Goal: Navigation & Orientation: Find specific page/section

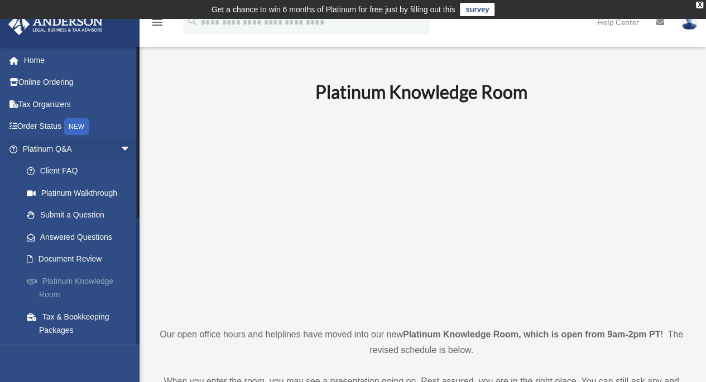
click at [104, 278] on link "Platinum Knowledge Room" at bounding box center [82, 288] width 132 height 36
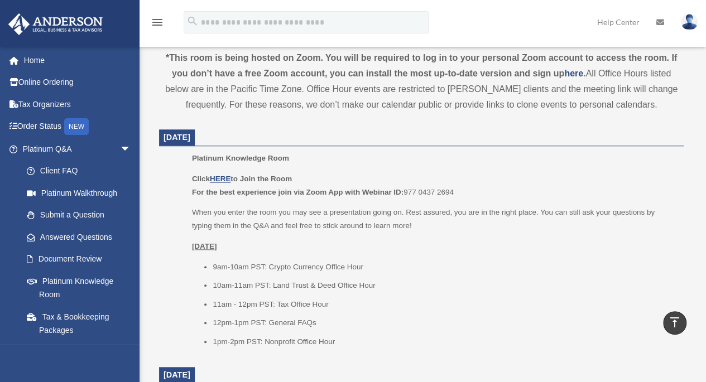
scroll to position [414, 0]
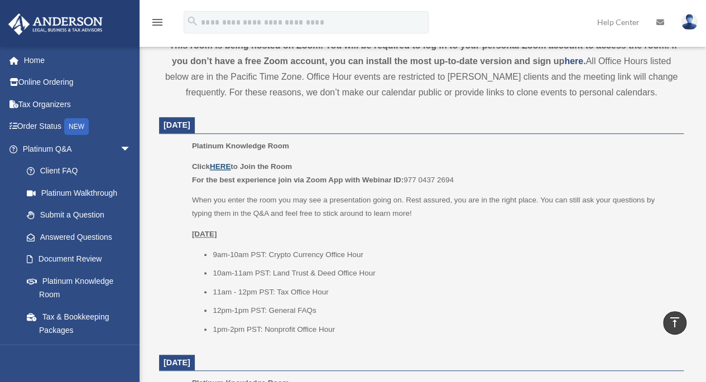
click at [225, 167] on u "HERE" at bounding box center [220, 166] width 21 height 8
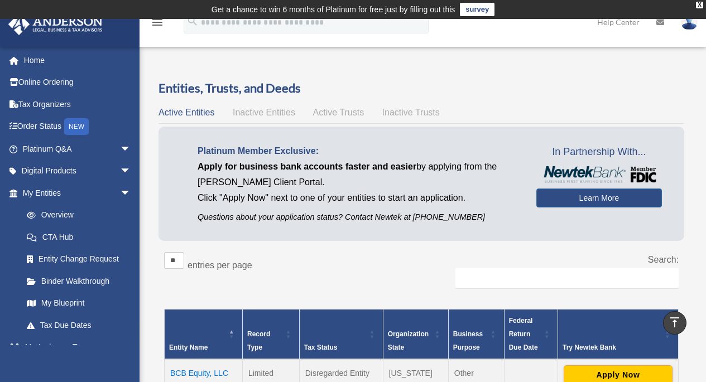
scroll to position [334, 0]
